Goal: Information Seeking & Learning: Understand process/instructions

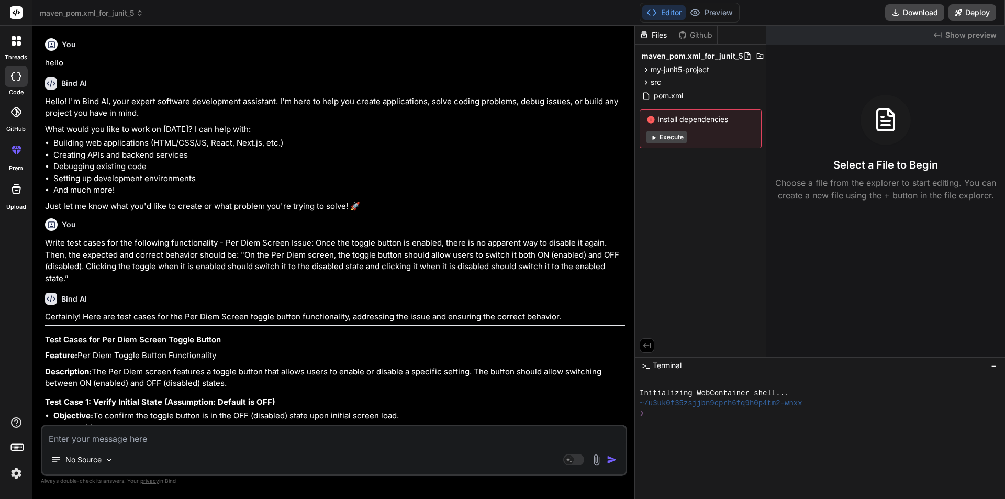
scroll to position [6787, 0]
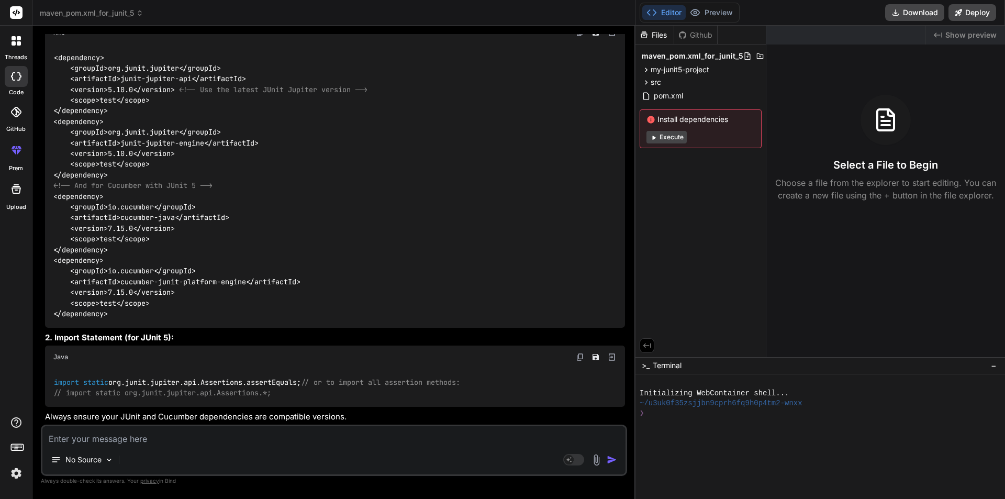
type textarea "W"
type textarea "x"
type textarea "Wh"
type textarea "x"
type textarea "Whe"
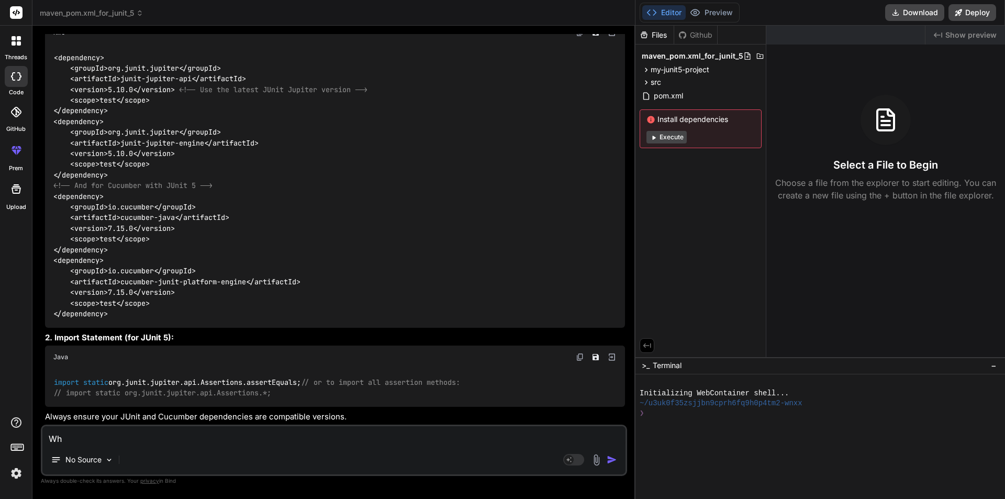
type textarea "x"
type textarea "When"
type textarea "x"
type textarea "When"
type textarea "x"
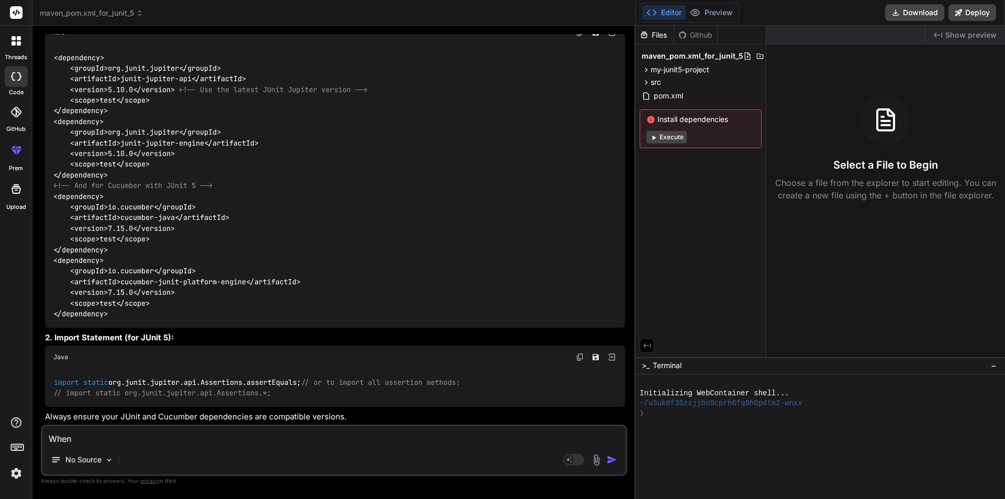
type textarea "When J"
type textarea "x"
type textarea "When Ju"
type textarea "x"
type textarea "When Jun"
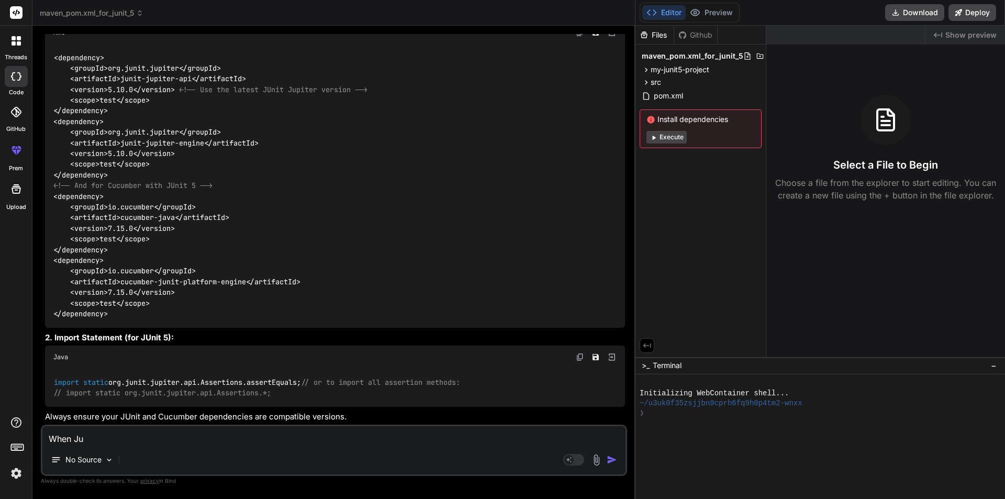
type textarea "x"
type textarea "When Juni"
type textarea "x"
type textarea "When Junit"
type textarea "x"
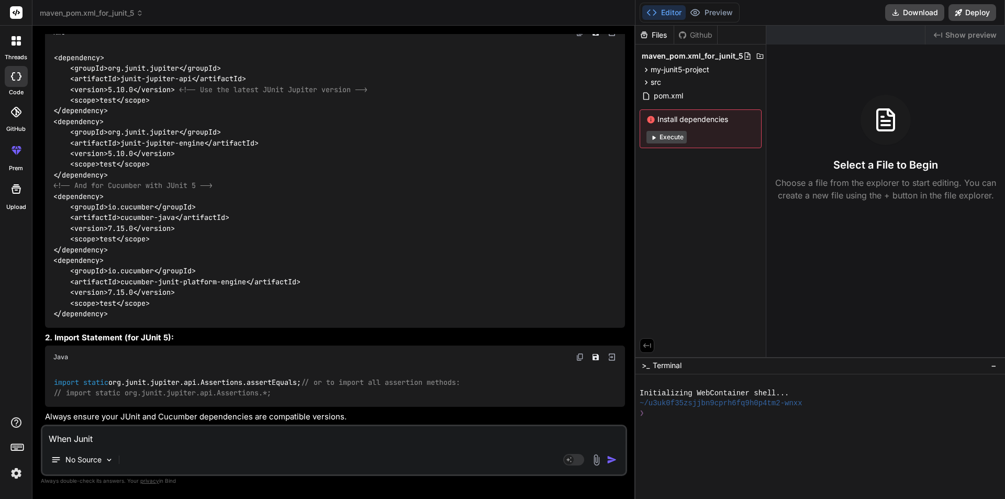
type textarea "When Junit5"
type textarea "x"
type textarea "When Junit5"
type textarea "x"
type textarea "When Junit5 w"
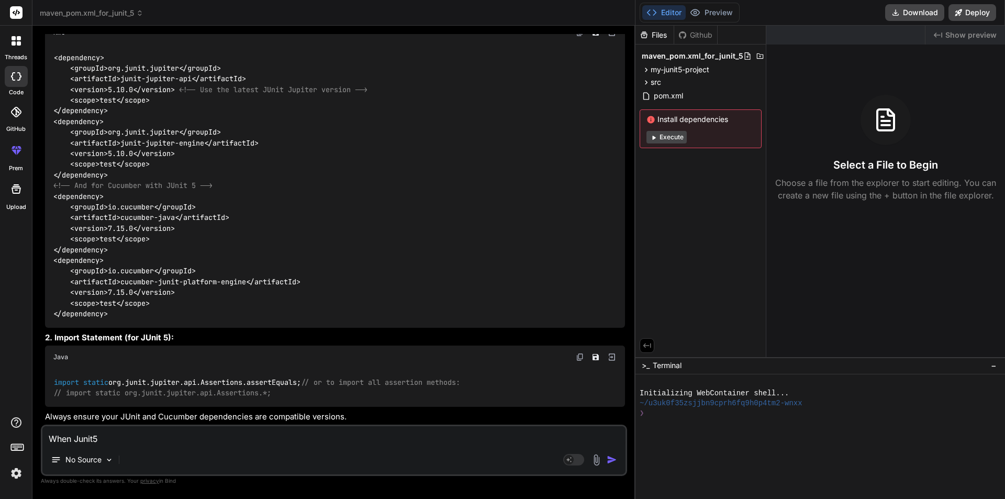
type textarea "x"
type textarea "When Junit5 wi"
type textarea "x"
type textarea "When Junit5 wit"
type textarea "x"
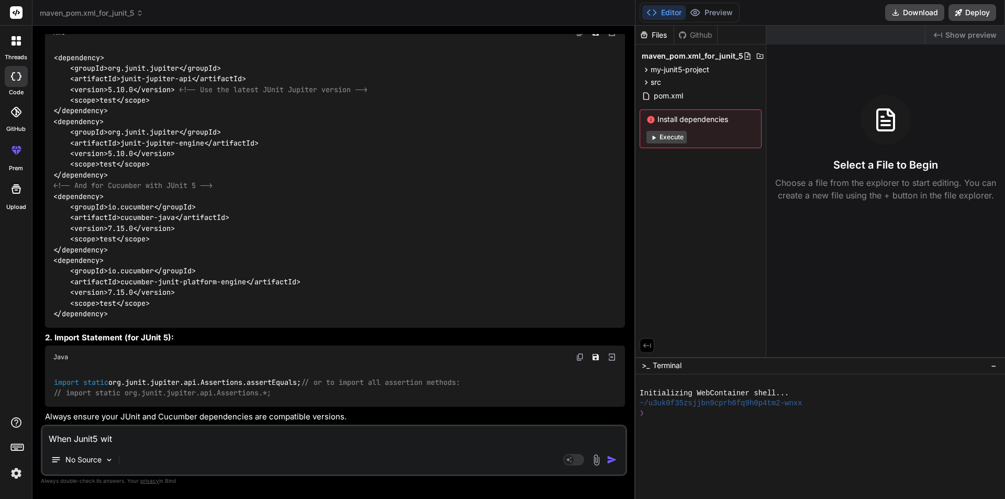
type textarea "When Junit5 with"
type textarea "x"
type textarea "When Junit5 with"
type textarea "x"
type textarea "When Junit5 with C"
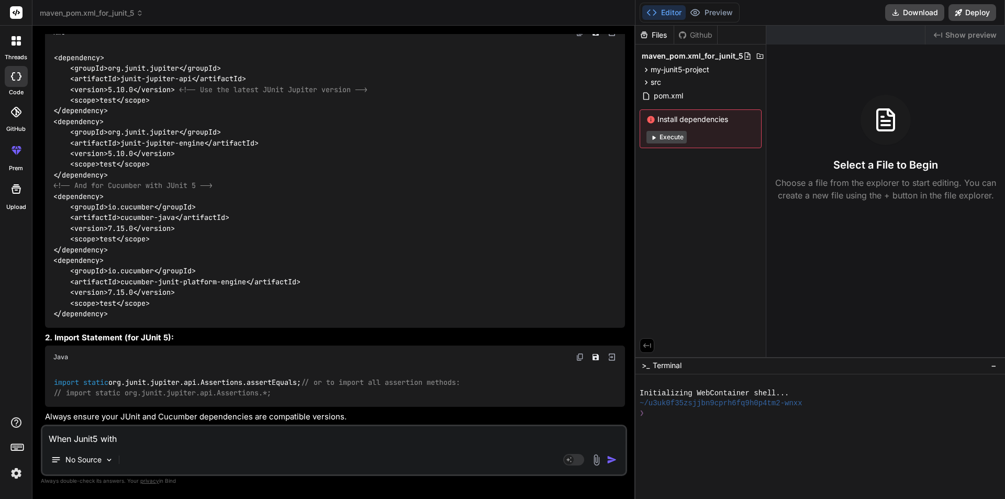
type textarea "x"
type textarea "When Junit5 with Cu"
type textarea "x"
type textarea "When Junit5 with Cuc"
type textarea "x"
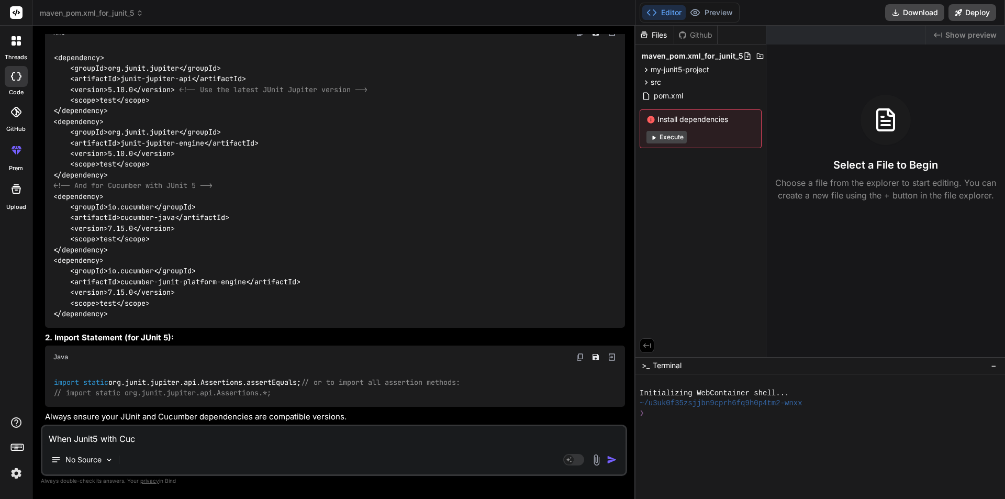
type textarea "When Junit5 with Cucu"
type textarea "x"
type textarea "When Junit5 with Cucum"
type textarea "x"
type textarea "When Junit5 with Cucumb"
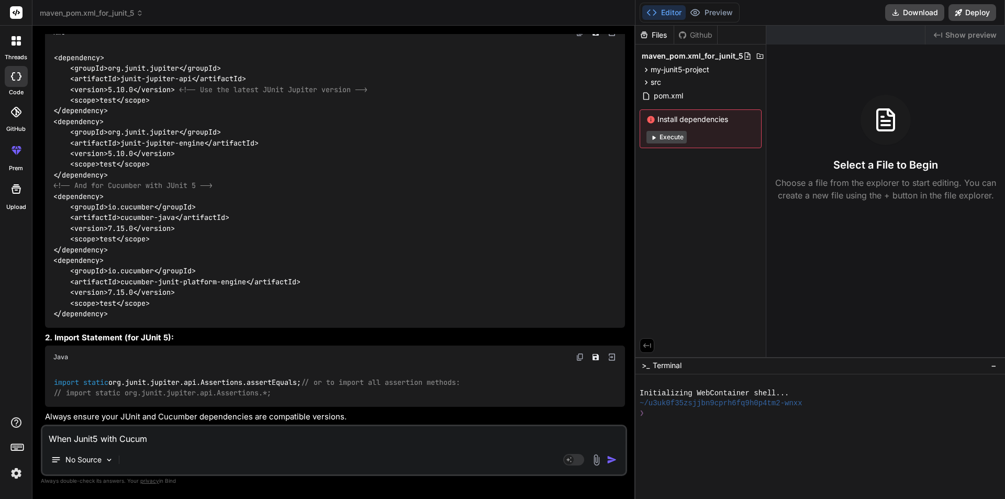
type textarea "x"
type textarea "When Junit5 with Cucumbe"
type textarea "x"
type textarea "When Junit5 with Cucumber"
type textarea "x"
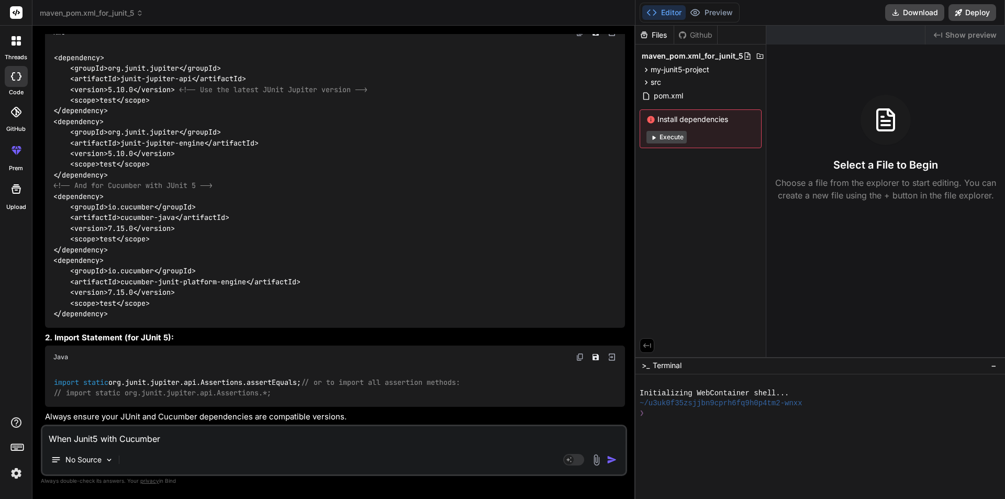
type textarea "When Junit5 with Cucumber"
type textarea "x"
type textarea "When Junit5 with Cucumber l"
type textarea "x"
type textarea "When Junit5 with Cucumber la"
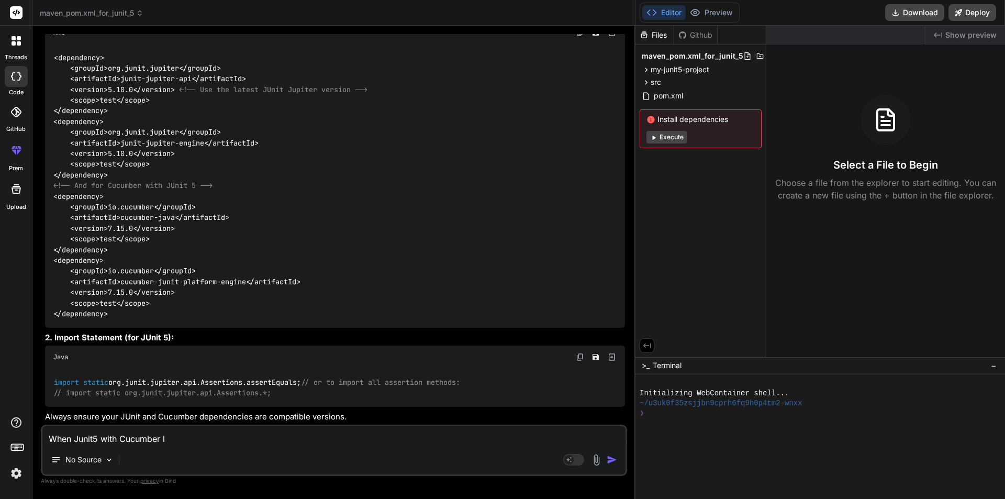
type textarea "x"
type textarea "When Junit5 with Cucumber [PERSON_NAME]"
type textarea "x"
type textarea "When Junit5 with Cucumber laun"
type textarea "x"
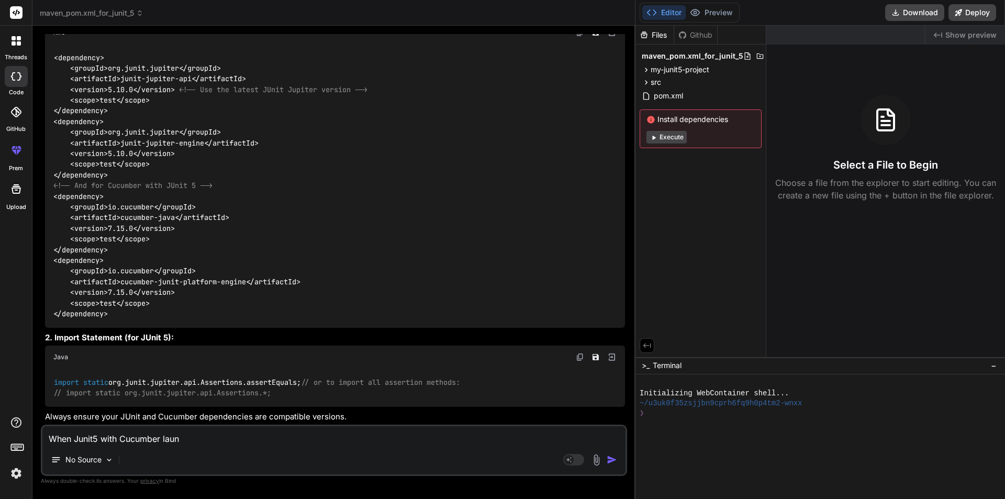
type textarea "When Junit5 with Cucumber launc"
type textarea "x"
type textarea "When Junit5 with Cucumber launch"
type textarea "x"
type textarea "When Junit5 with Cucumber launche"
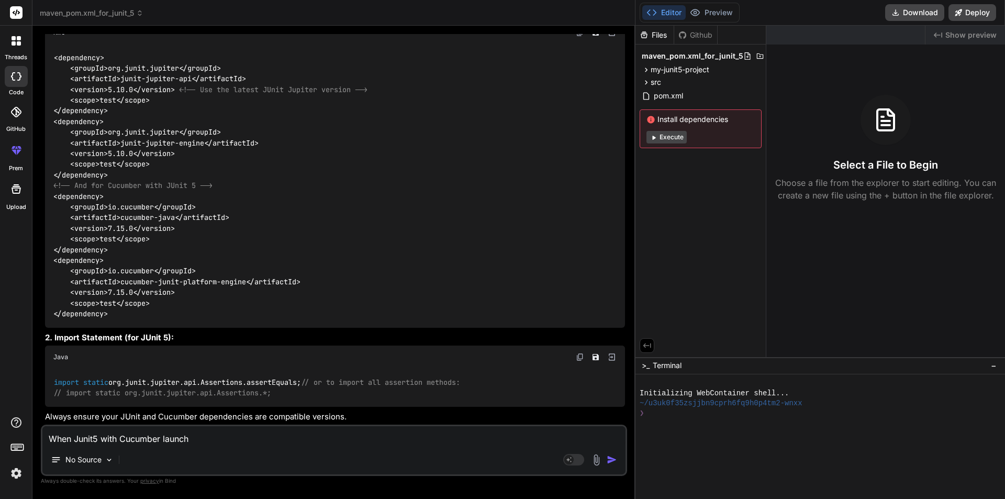
type textarea "x"
type textarea "When Junit5 with Cucumber launched"
type textarea "x"
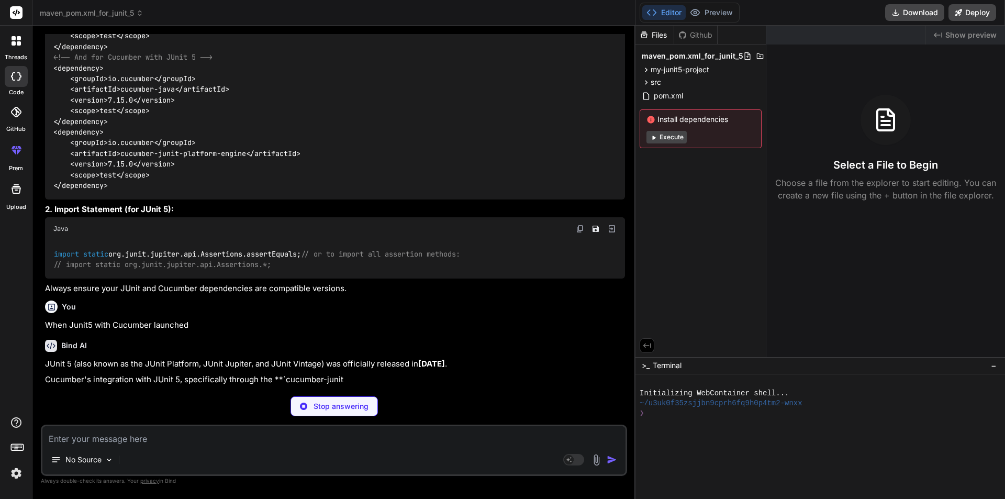
scroll to position [6895, 0]
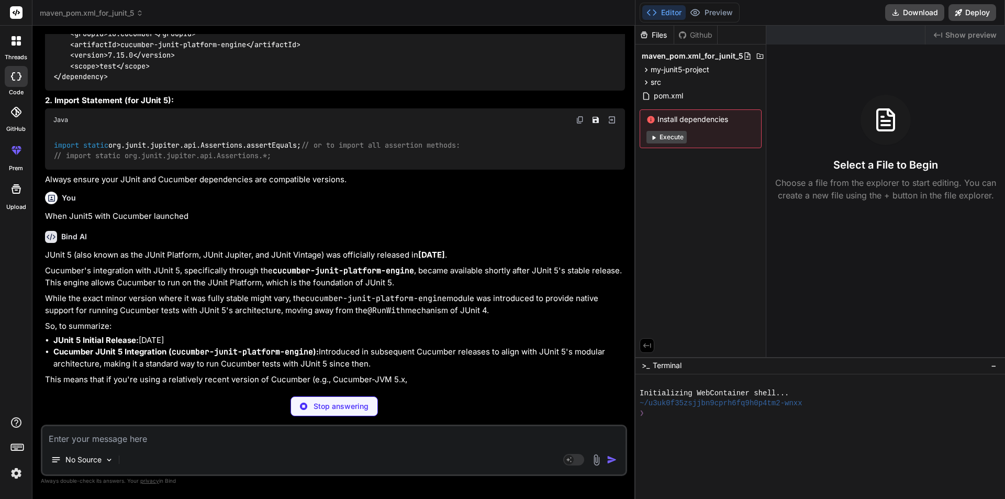
type textarea "x"
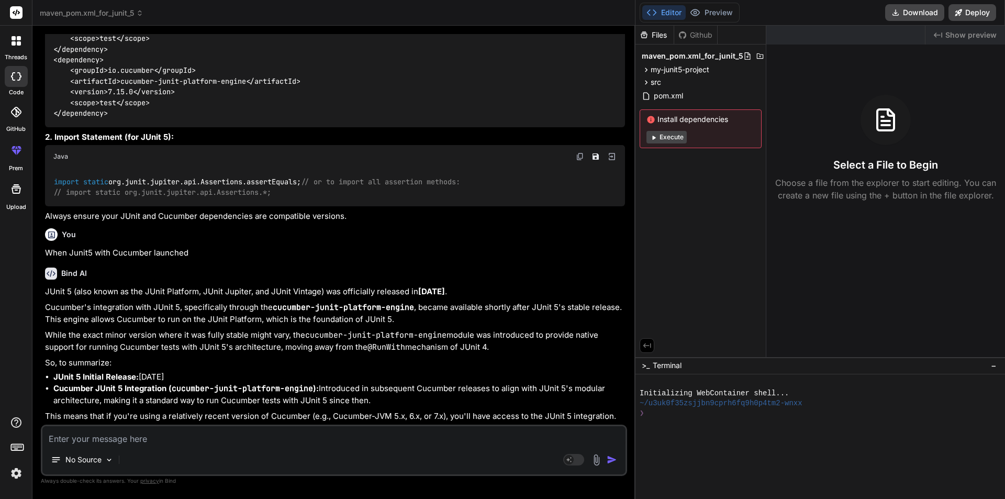
scroll to position [6999, 0]
click at [92, 444] on textarea at bounding box center [333, 435] width 583 height 19
type textarea "W"
type textarea "x"
type textarea "Wh"
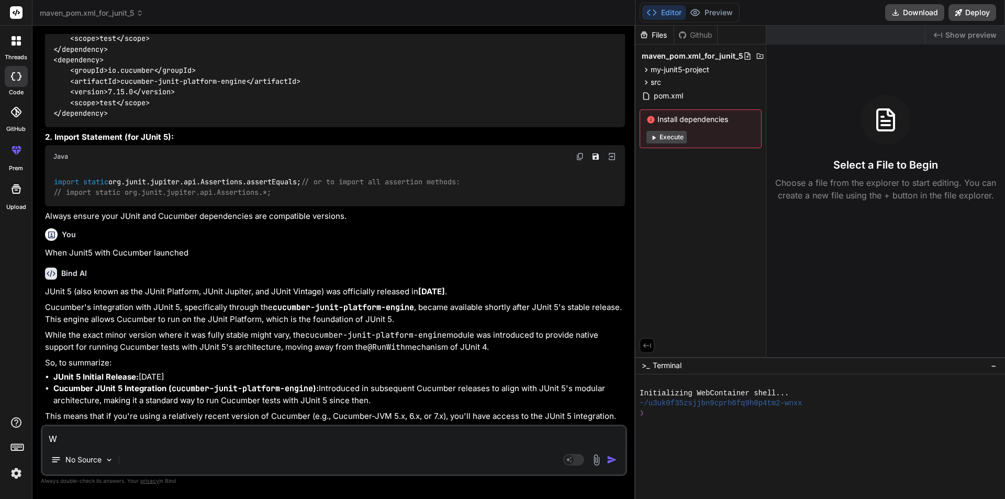
type textarea "x"
type textarea "Wha"
type textarea "x"
type textarea "What"
type textarea "x"
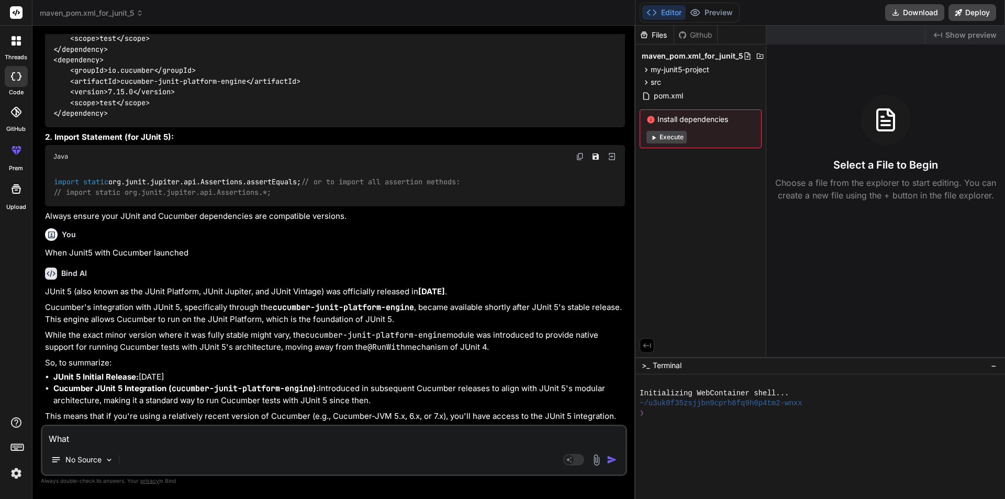
type textarea "What"
type textarea "x"
type textarea "What i"
type textarea "x"
type textarea "What is"
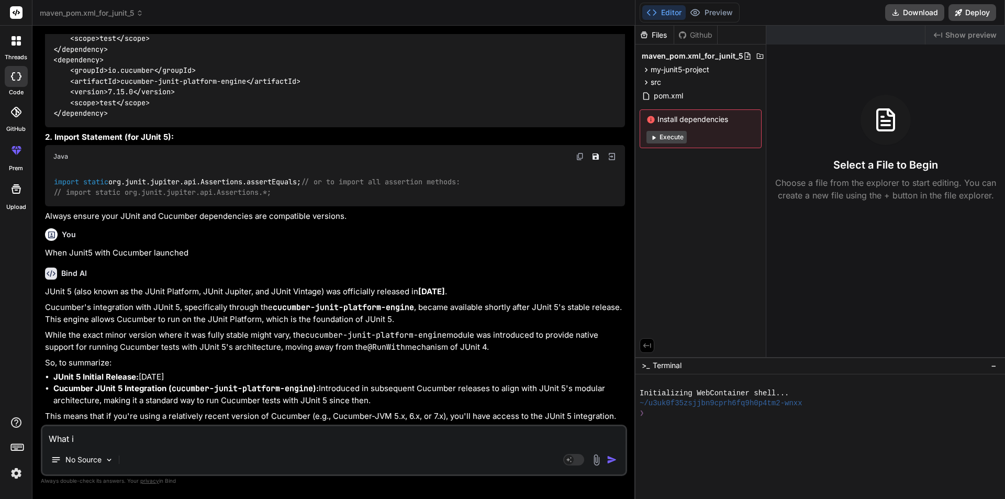
type textarea "x"
type textarea "What is"
type textarea "x"
type textarea "What is m"
type textarea "x"
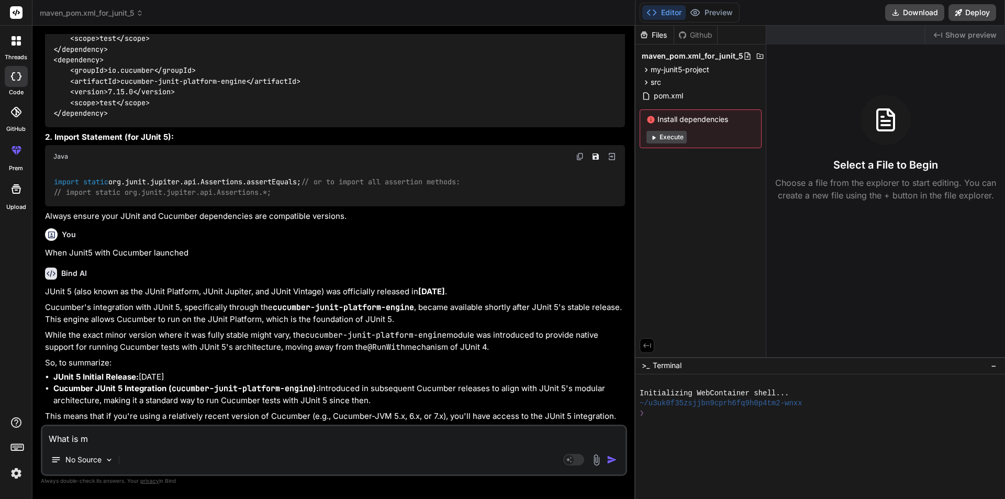
type textarea "What is ma"
type textarea "x"
type textarea "What is mav"
type textarea "x"
type textarea "What is mave"
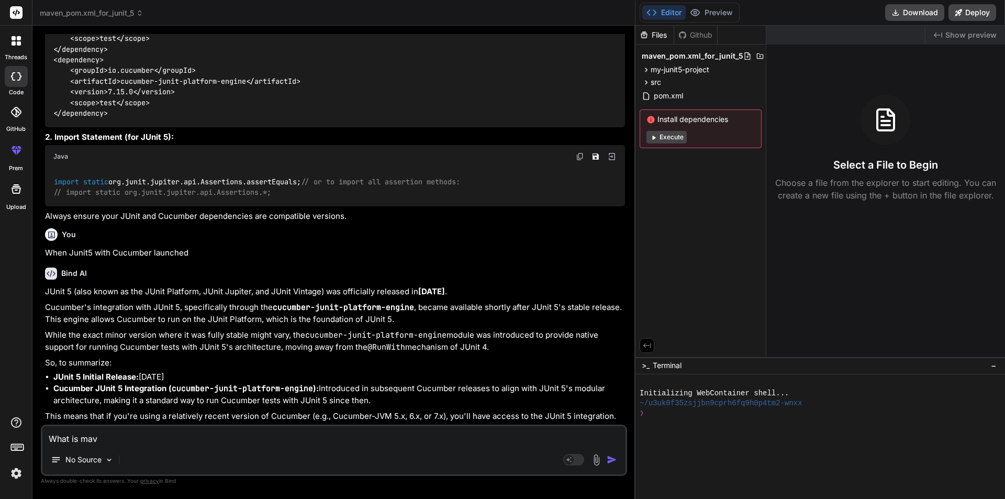
type textarea "x"
type textarea "What is maven"
type textarea "x"
type textarea "What is maven"
type textarea "x"
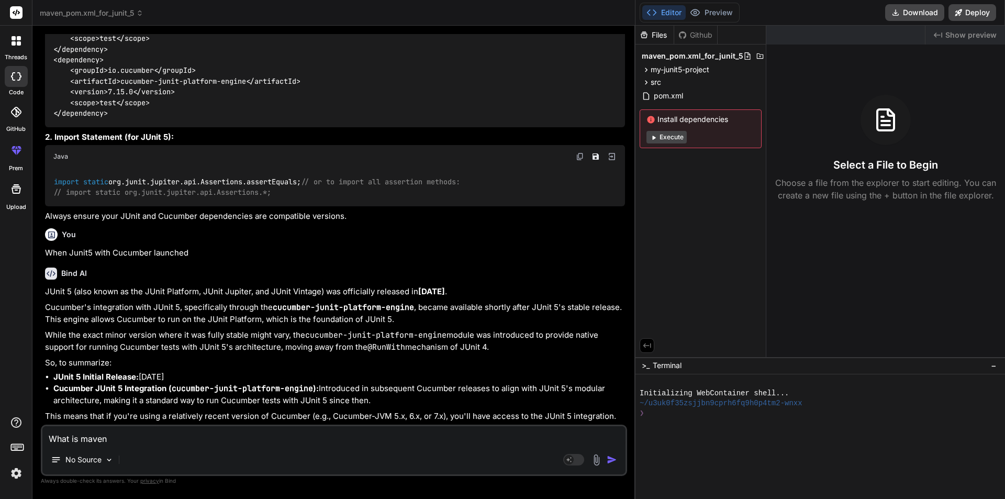
type textarea "What is maven l"
type textarea "x"
type textarea "What is maven la"
type textarea "x"
type textarea "What is maven lat"
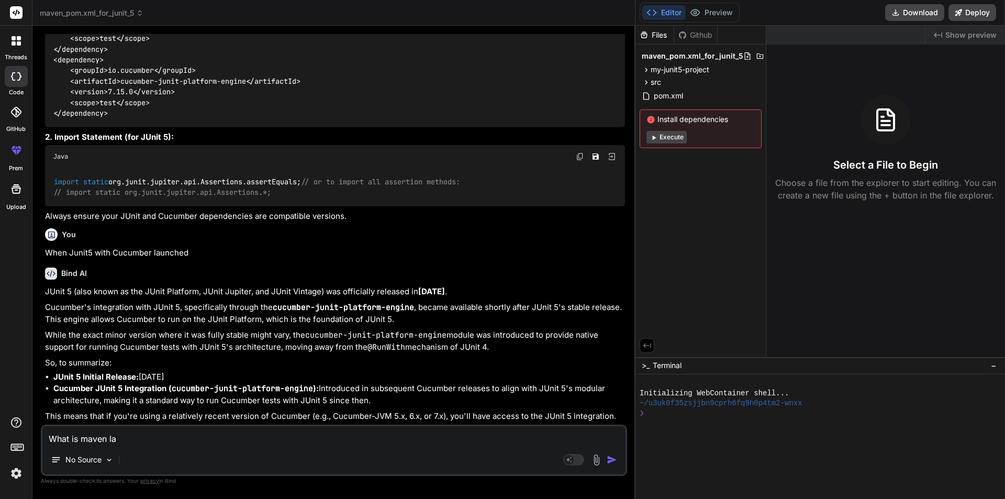
type textarea "x"
type textarea "What is maven late"
type textarea "x"
type textarea "What is maven lates"
type textarea "x"
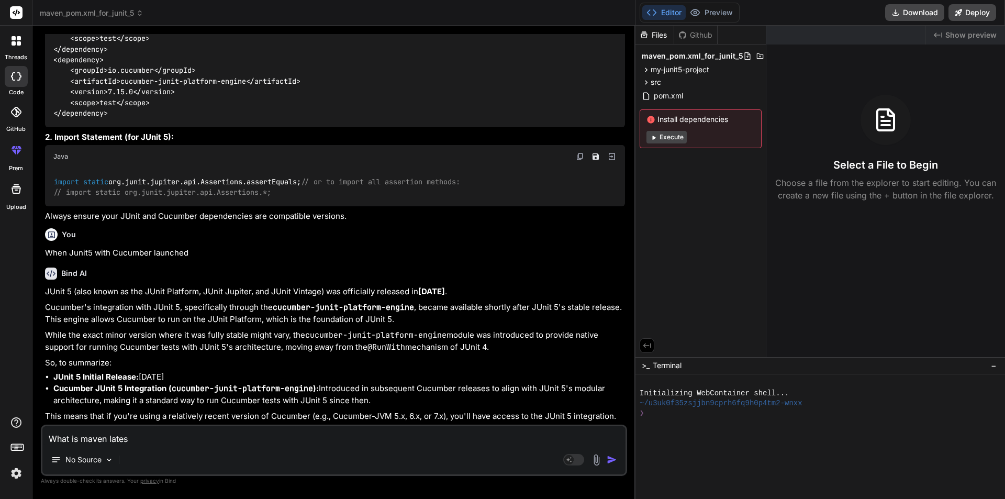
type textarea "What is maven latest"
type textarea "x"
type textarea "What is maven lateste"
type textarea "x"
type textarea "What is maven latest"
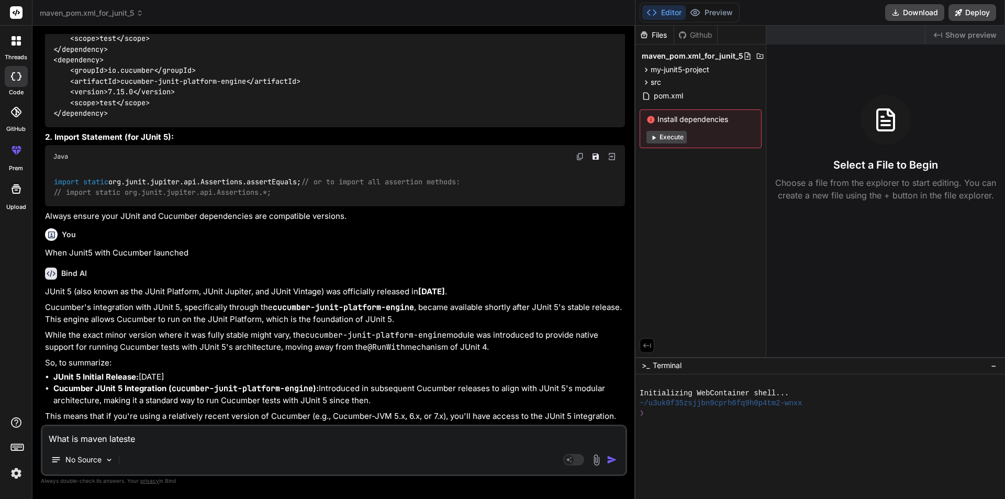
type textarea "x"
type textarea "What is maven lates"
type textarea "x"
type textarea "What is maven late"
type textarea "x"
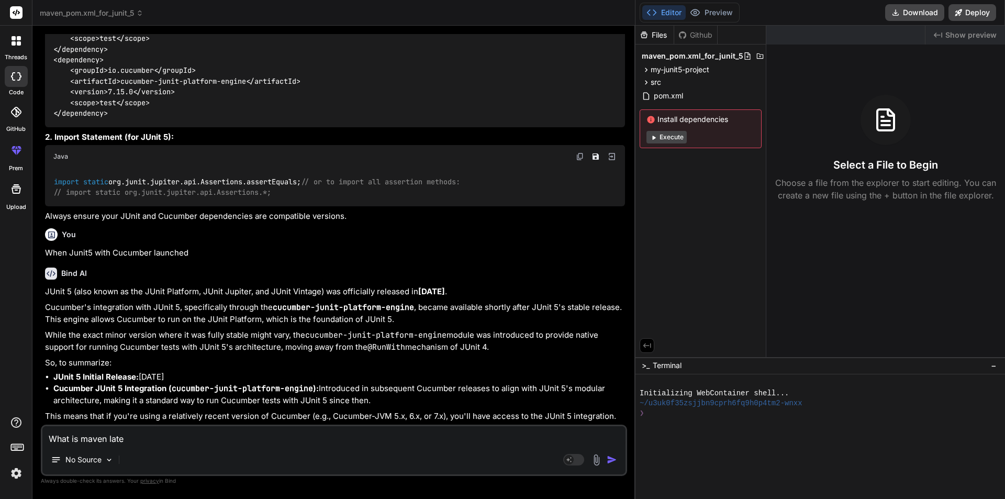
type textarea "What is maven lat"
type textarea "x"
type textarea "What is maven late"
type textarea "x"
type textarea "What is maven lates"
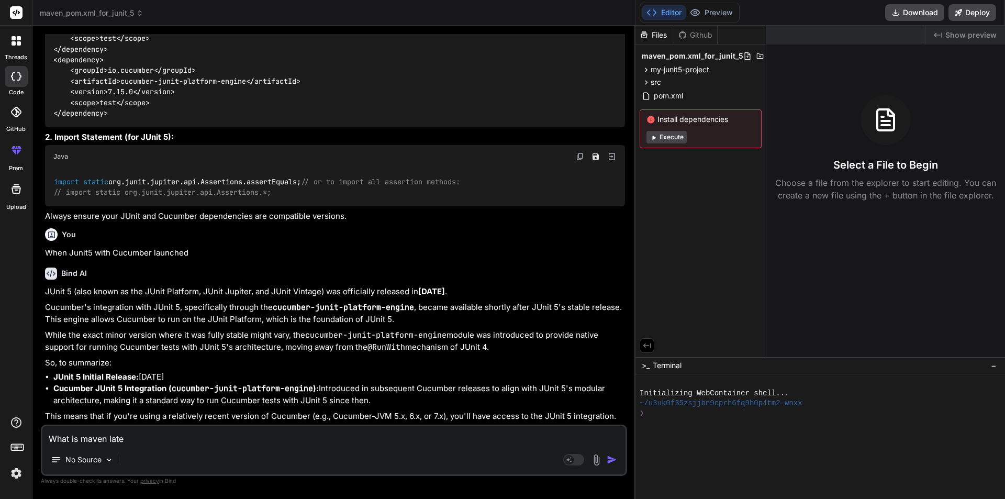
type textarea "x"
type textarea "What is maven latest"
type textarea "x"
type textarea "What is maven latest"
type textarea "x"
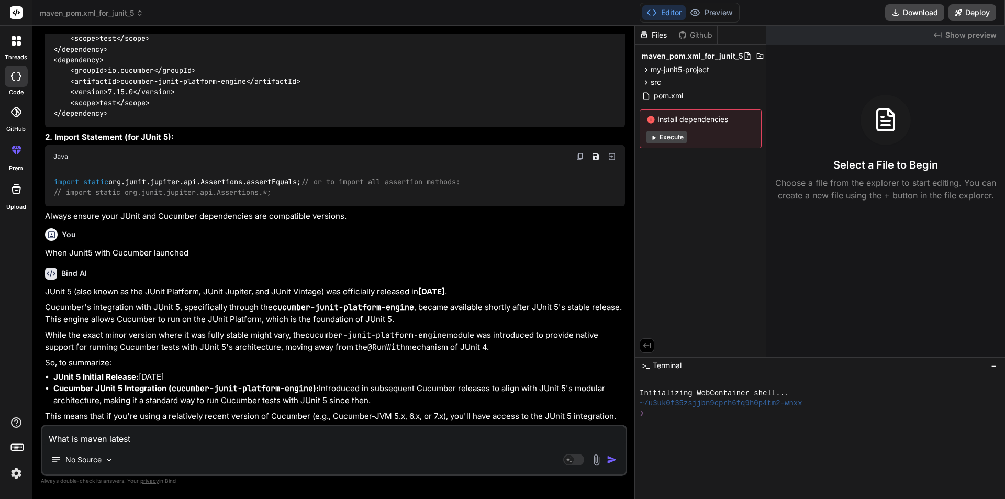
type textarea "What is maven latest v"
type textarea "x"
type textarea "What is maven latest ve"
type textarea "x"
type textarea "What is maven latest ver"
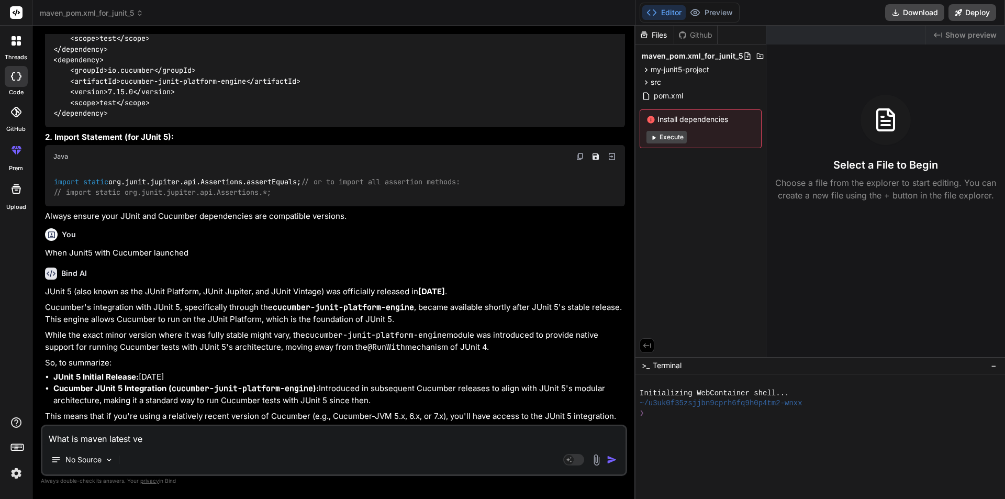
type textarea "x"
type textarea "What is maven latest vers"
type textarea "x"
type textarea "What is maven latest versi"
type textarea "x"
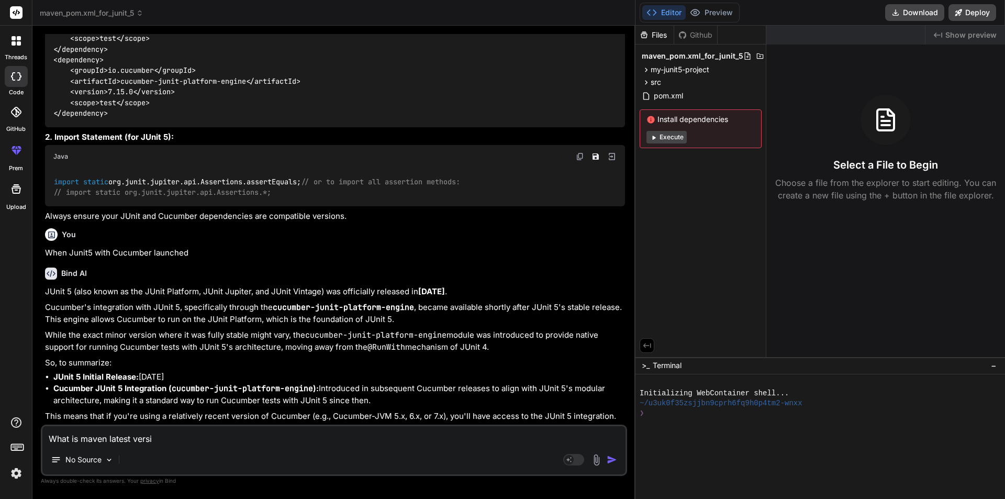
type textarea "What is maven latest versio"
type textarea "x"
type textarea "What is maven latest version"
type textarea "x"
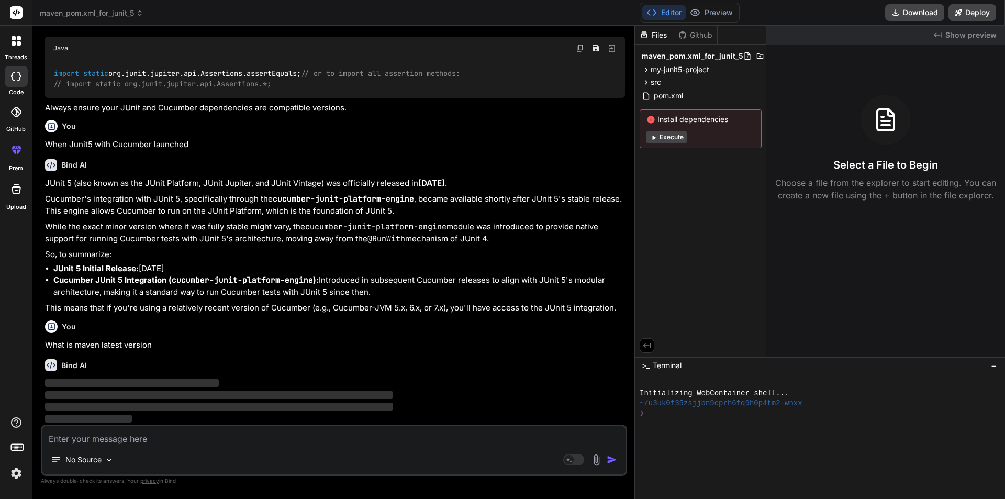
scroll to position [7107, 0]
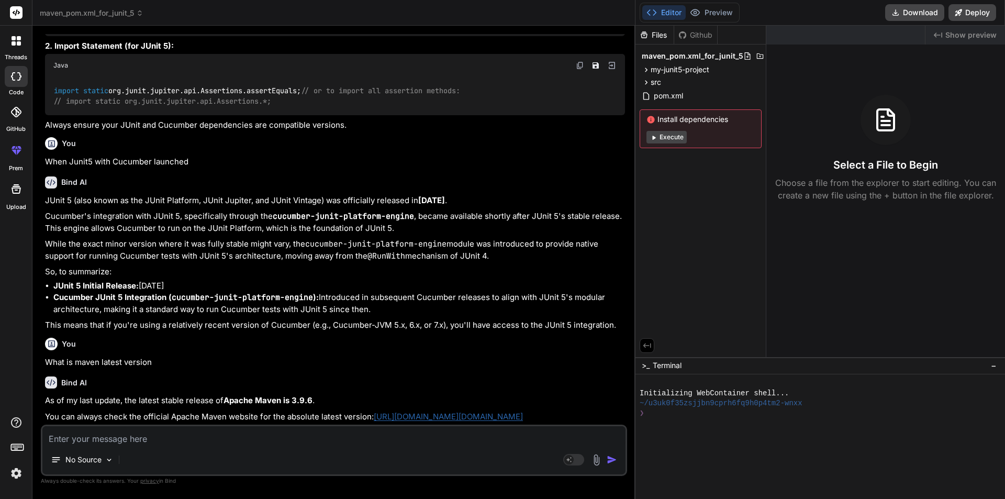
type textarea "x"
click at [136, 434] on textarea at bounding box center [333, 435] width 583 height 19
type textarea "C"
type textarea "x"
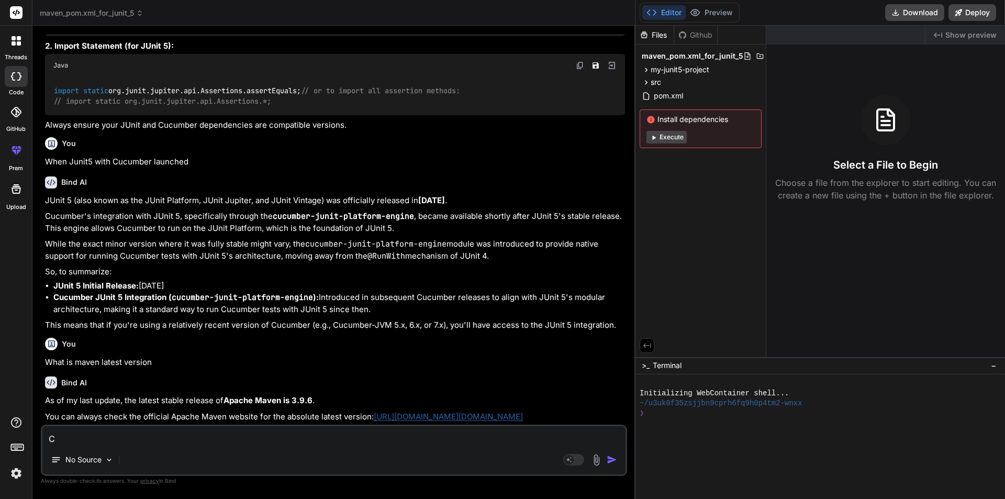
type textarea "Cr"
type textarea "x"
type textarea "Cre"
type textarea "x"
type textarea "Crea"
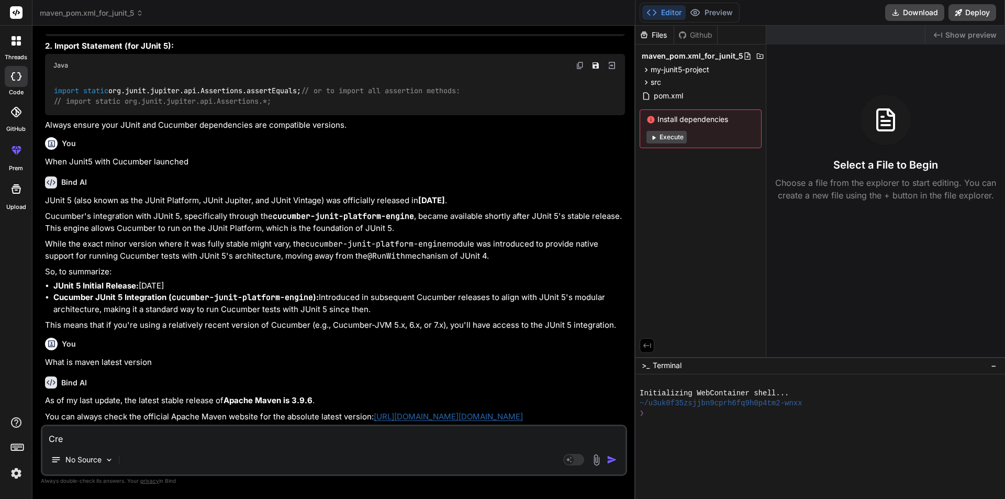
type textarea "x"
type textarea "Creat"
type textarea "x"
type textarea "Create"
type textarea "x"
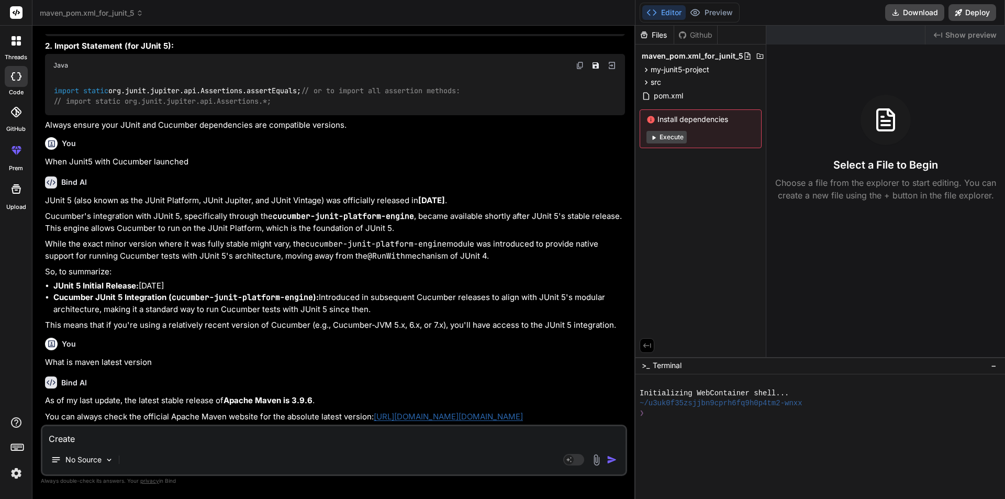
type textarea "Create"
type textarea "x"
type textarea "Create a"
type textarea "x"
type textarea "Create a"
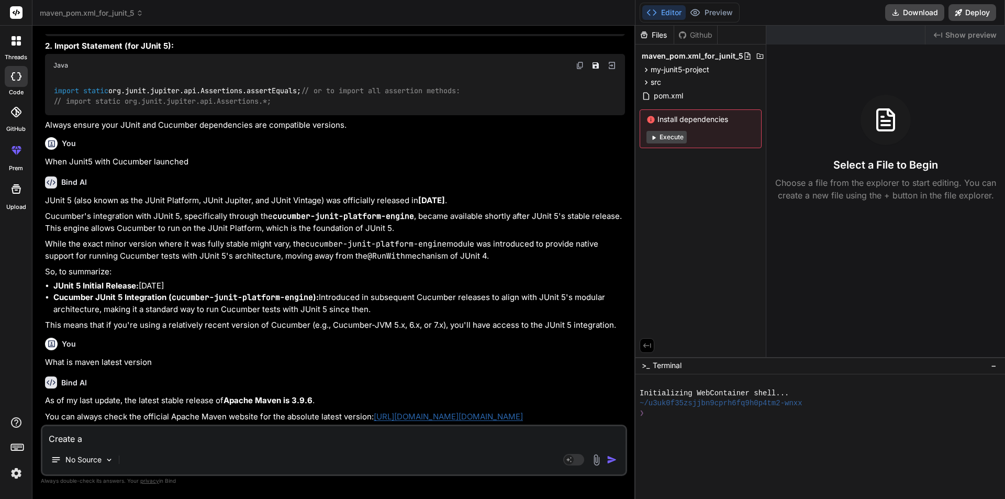
type textarea "x"
type textarea "Create a l"
type textarea "x"
type textarea "Create a li"
type textarea "x"
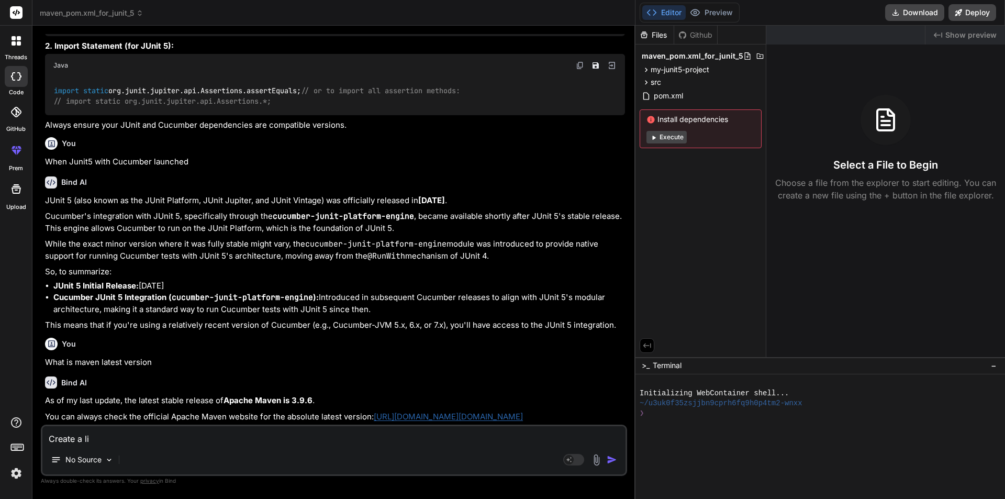
type textarea "Create a lis"
type textarea "x"
type textarea "Create a list"
type textarea "x"
type textarea "Create a list"
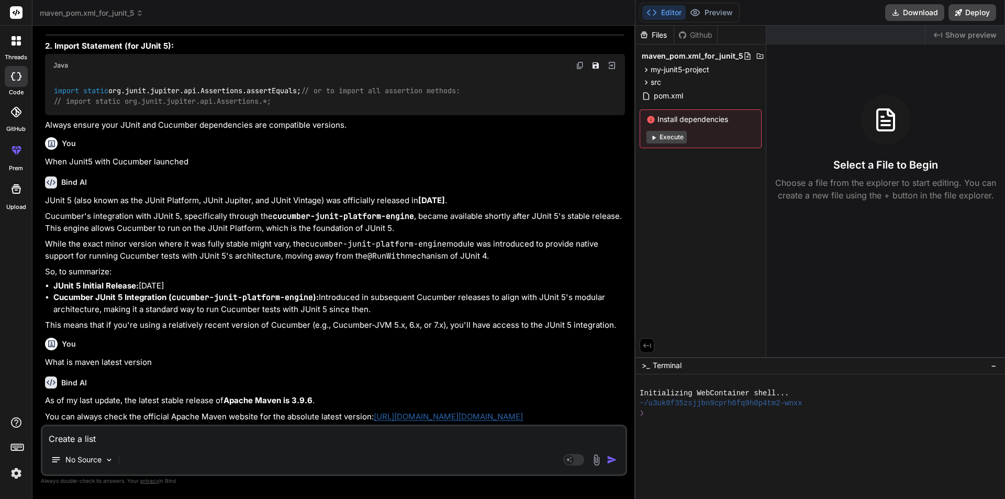
type textarea "x"
type textarea "Create a list o"
type textarea "x"
type textarea "Create a list of"
type textarea "x"
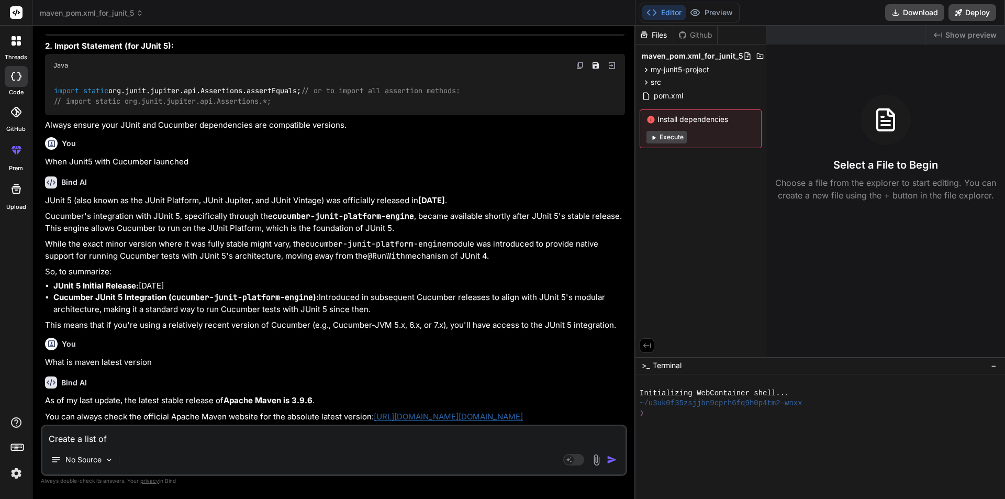
type textarea "Create a list of"
type textarea "x"
type textarea "Create a list of d"
type textarea "x"
type textarea "Create a list of de"
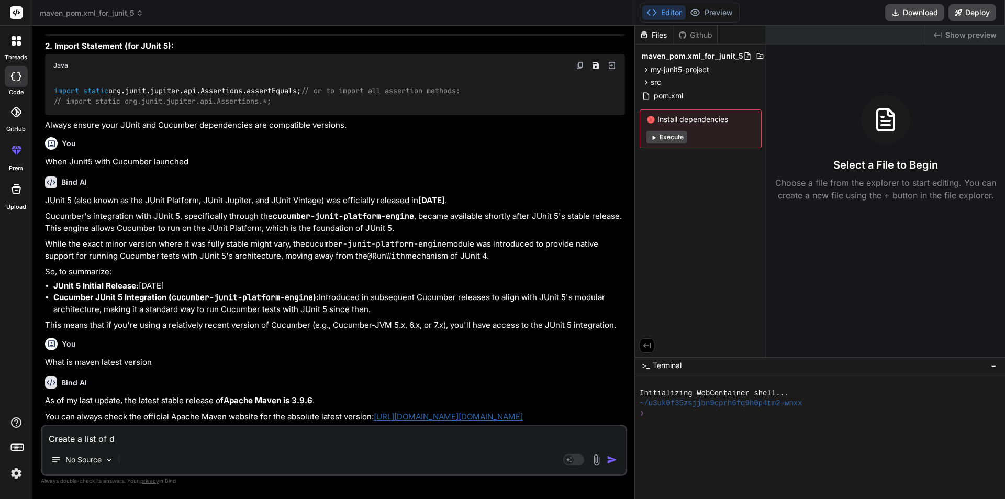
type textarea "x"
type textarea "Create a list of dep"
type textarea "x"
type textarea "Create a list of depe"
type textarea "x"
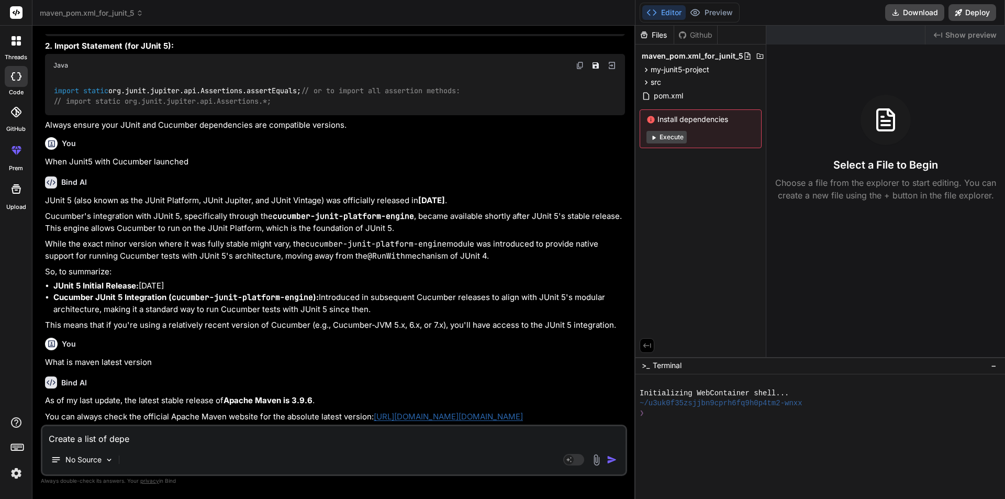
type textarea "Create a list of [MEDICAL_DATA]"
type textarea "x"
type textarea "Create a list of depend"
type textarea "x"
type textarea "Create a list of depende"
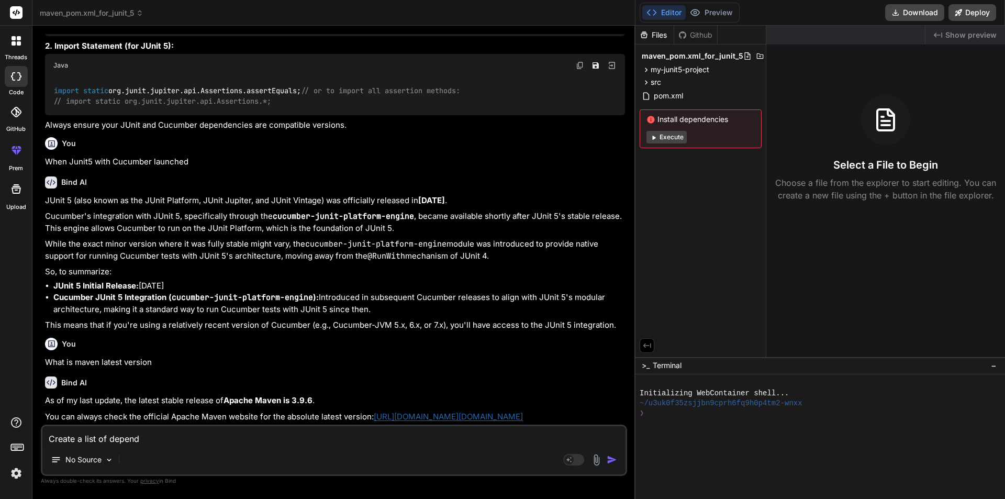
type textarea "x"
type textarea "Create a list of dependen"
type textarea "x"
type textarea "Create a list of dependenc"
type textarea "x"
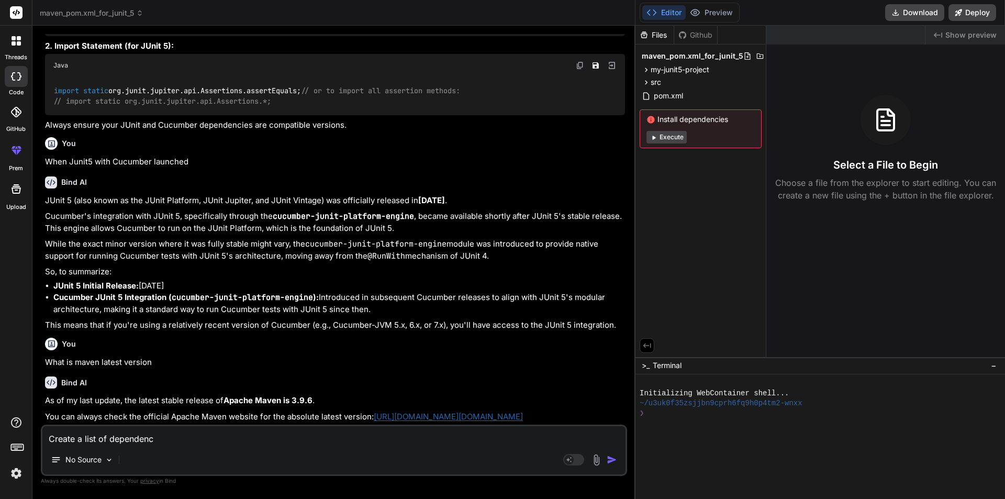
type textarea "Create a list of dependency"
type textarea "x"
type textarea "Create a list of dependency"
type textarea "x"
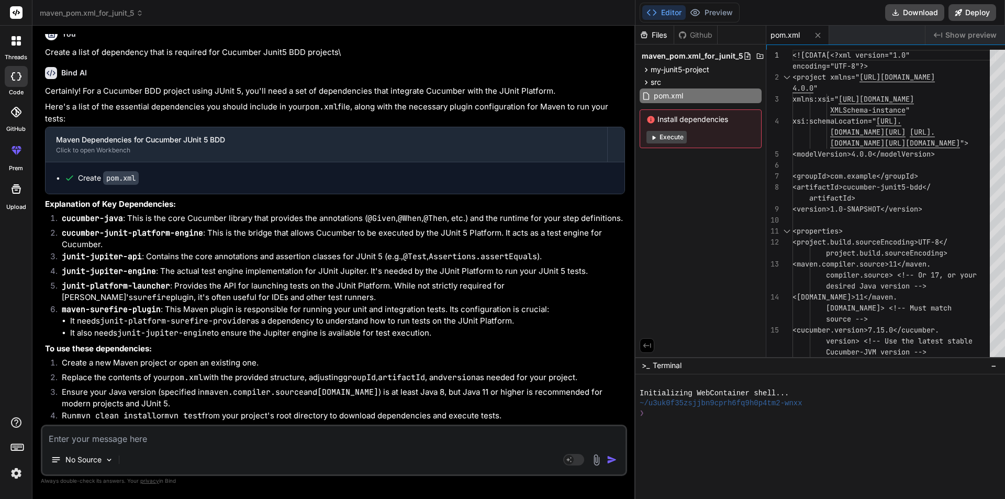
scroll to position [7500, 0]
drag, startPoint x: 63, startPoint y: 210, endPoint x: 124, endPoint y: 208, distance: 60.8
click at [124, 213] on li "cucumber-java : This is the core Cucumber library that provides the annotations…" at bounding box center [339, 220] width 572 height 15
copy code "cucumber-java"
drag, startPoint x: 63, startPoint y: 231, endPoint x: 201, endPoint y: 231, distance: 137.7
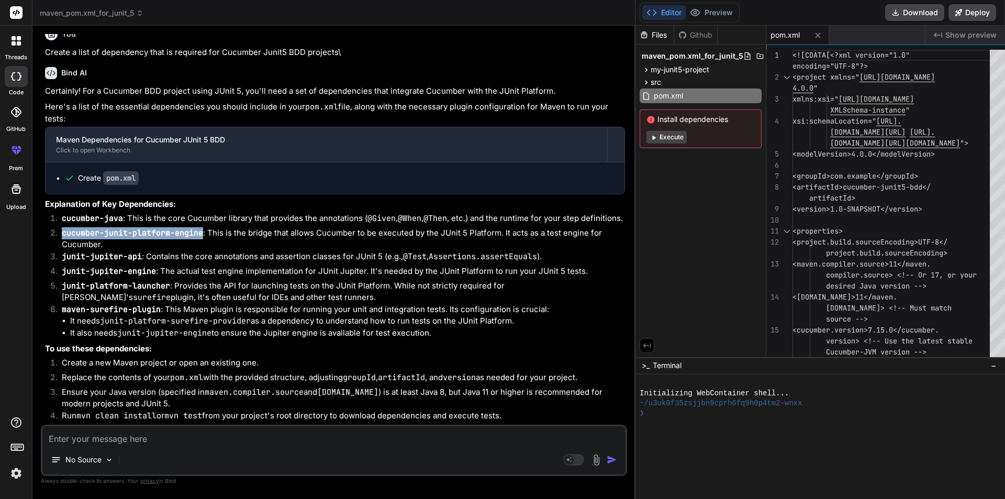
click at [201, 231] on code "cucumber-junit-platform-engine" at bounding box center [132, 233] width 141 height 10
copy code "cucumber-junit-platform-engine"
drag, startPoint x: 62, startPoint y: 256, endPoint x: 142, endPoint y: 259, distance: 79.6
click at [142, 259] on li "junit-jupiter-api : Contains the core annotations and assertion classes for JUn…" at bounding box center [339, 258] width 572 height 15
copy code "junit-jupiter-api"
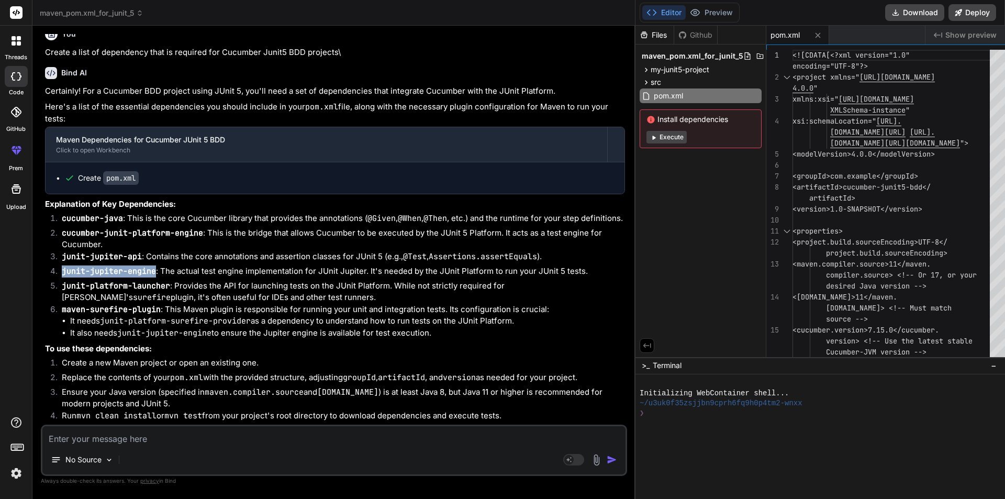
drag, startPoint x: 60, startPoint y: 272, endPoint x: 157, endPoint y: 270, distance: 96.4
click at [157, 270] on li "junit-jupiter-engine : The actual test engine implementation for JUnit Jupiter.…" at bounding box center [339, 272] width 572 height 15
copy code "junit-jupiter-engine"
drag, startPoint x: 63, startPoint y: 287, endPoint x: 171, endPoint y: 284, distance: 107.9
click at [171, 284] on li "junit-platform-launcher : Provides the API for launching tests on the JUnit Pla…" at bounding box center [339, 292] width 572 height 24
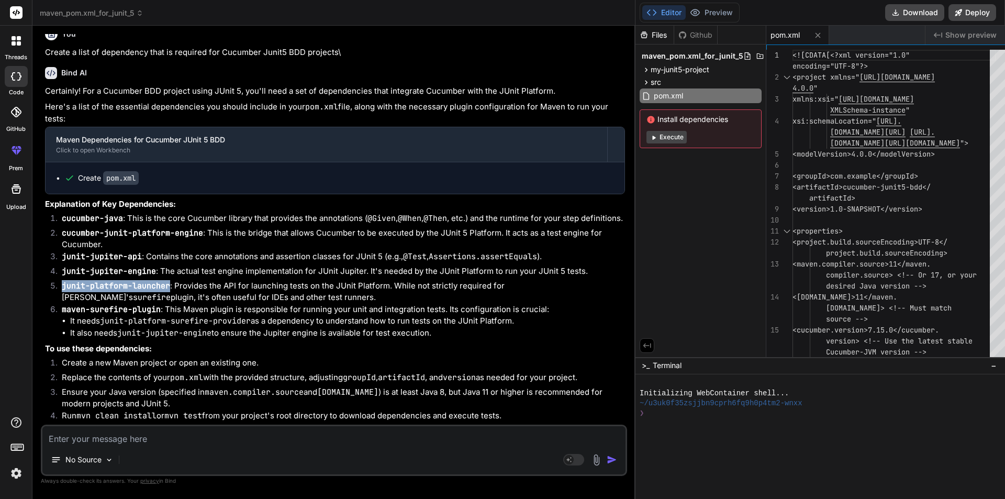
copy code "junit-platform-launcher"
drag, startPoint x: 61, startPoint y: 310, endPoint x: 164, endPoint y: 310, distance: 102.6
click at [164, 310] on li "maven-surefire-plugin : This Maven plugin is responsible for running your unit …" at bounding box center [339, 322] width 572 height 36
copy li "maven-surefire-plugin :"
drag, startPoint x: 102, startPoint y: 325, endPoint x: 177, endPoint y: 318, distance: 75.7
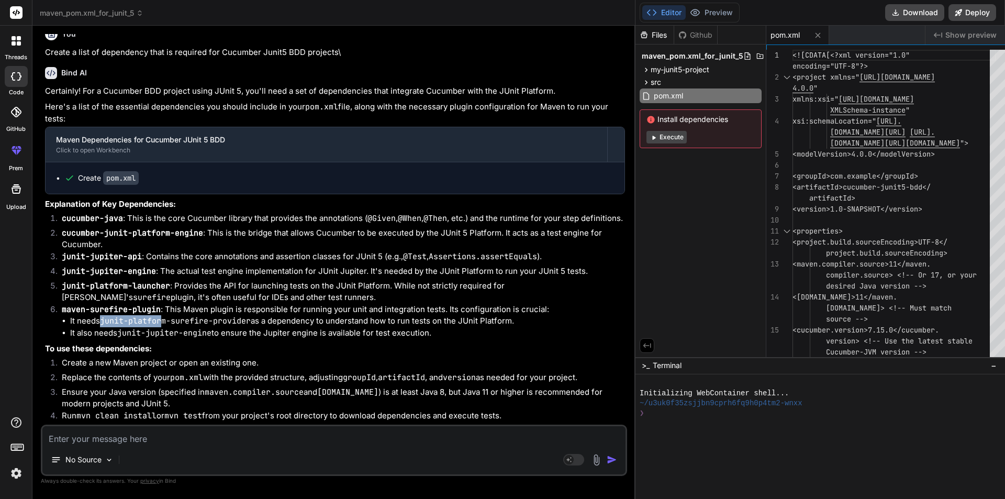
click at [168, 320] on code "junit-platform-surefire-provider" at bounding box center [175, 321] width 151 height 10
click at [247, 322] on code "junit-platform-surefire-provider" at bounding box center [175, 321] width 151 height 10
drag, startPoint x: 253, startPoint y: 320, endPoint x: 103, endPoint y: 323, distance: 150.8
click at [103, 323] on li "It needs junit-platform-surefire-provider as a dependency to understand how to …" at bounding box center [347, 321] width 555 height 12
copy code "junit-platform-surefire-provider"
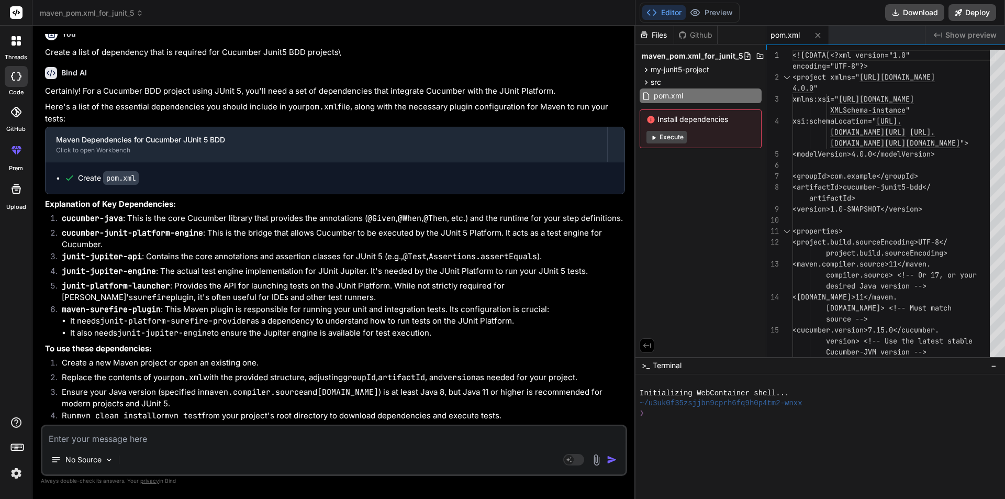
click at [79, 443] on textarea at bounding box center [333, 435] width 583 height 19
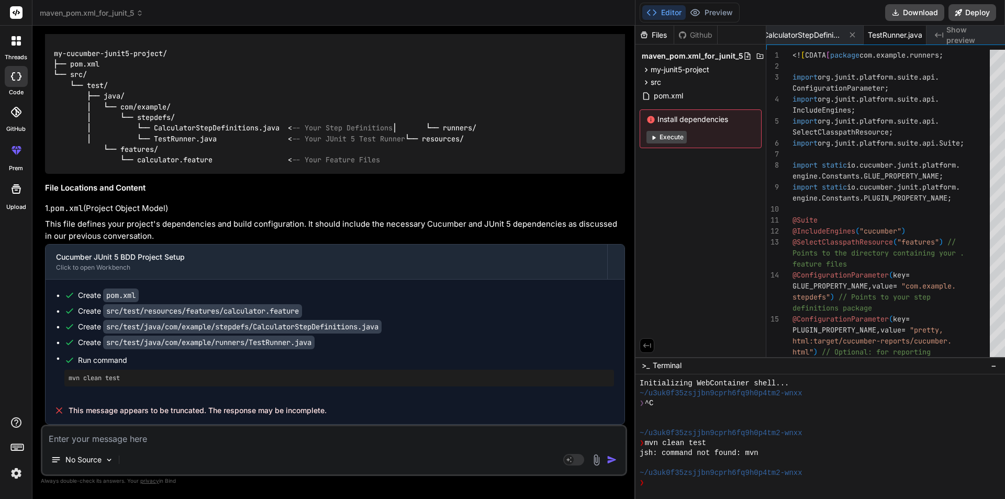
scroll to position [8068, 0]
